Goal: Check status: Check status

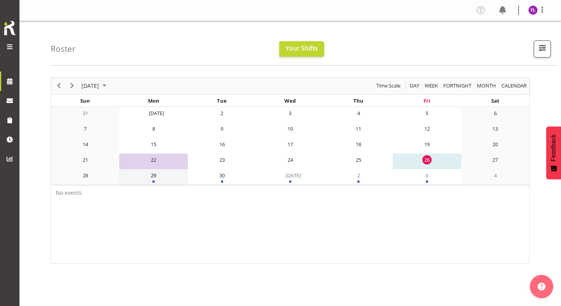
click at [155, 174] on div "29" at bounding box center [153, 175] width 9 height 9
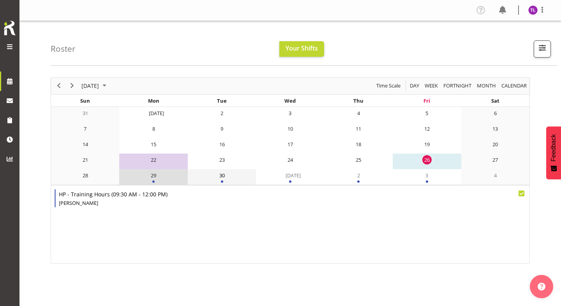
click at [211, 179] on td "30" at bounding box center [222, 177] width 68 height 16
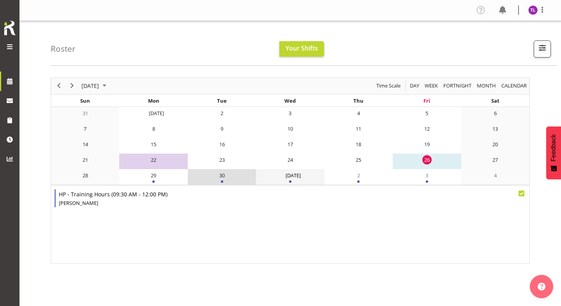
click at [265, 181] on td "Oct 1" at bounding box center [290, 177] width 68 height 16
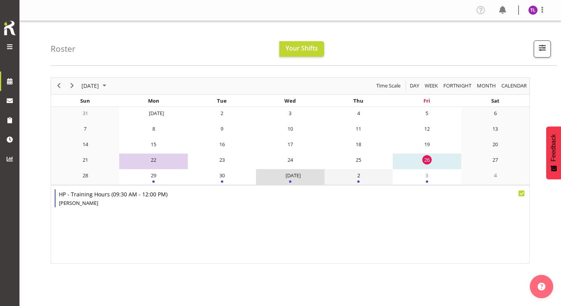
click at [265, 174] on div "2" at bounding box center [357, 175] width 9 height 9
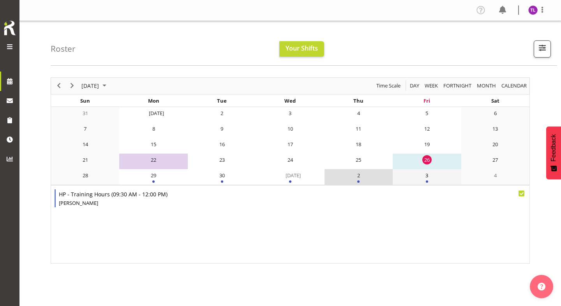
click at [265, 178] on td "3" at bounding box center [426, 177] width 68 height 16
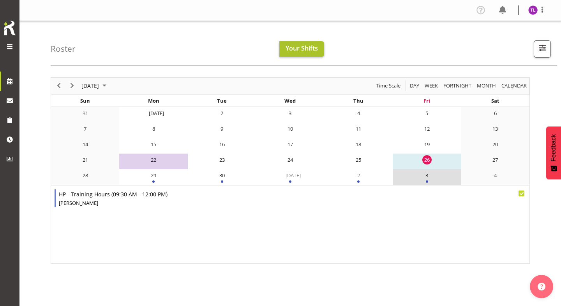
click at [265, 51] on span "Your Shifts" at bounding box center [301, 48] width 32 height 9
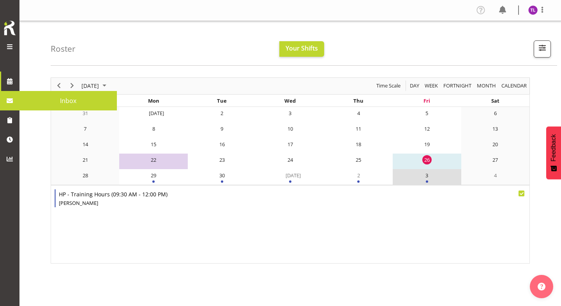
click at [11, 96] on span at bounding box center [10, 101] width 12 height 12
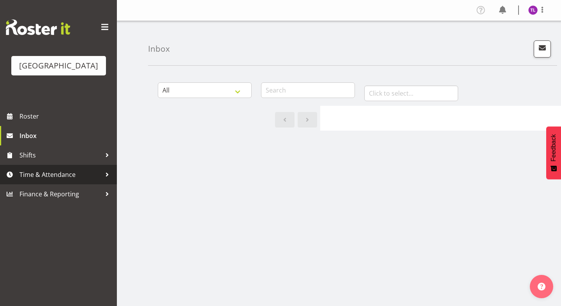
click at [106, 175] on div at bounding box center [107, 175] width 12 height 12
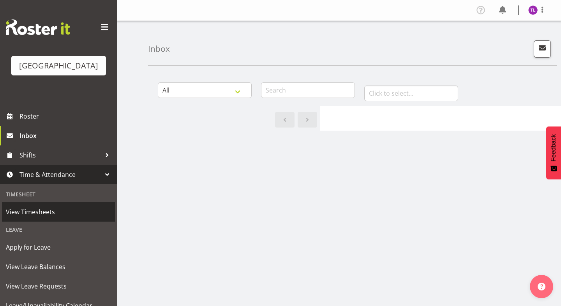
click at [23, 209] on span "View Timesheets" at bounding box center [58, 212] width 105 height 12
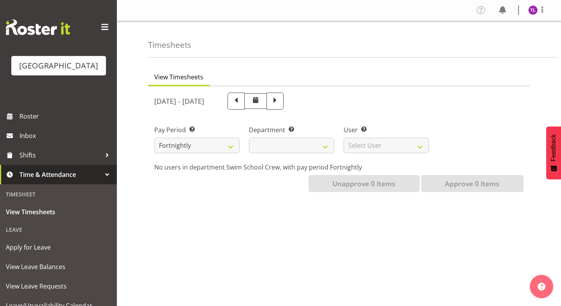
select select
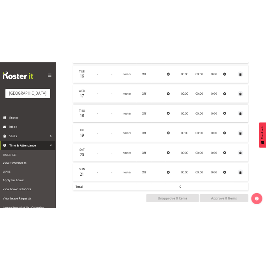
scroll to position [220, 0]
